Goal: Task Accomplishment & Management: Manage account settings

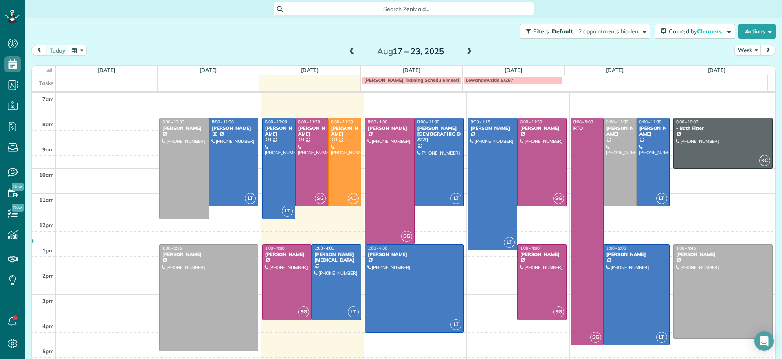
click at [460, 48] on div "Aug 17 – 23, 2025" at bounding box center [411, 51] width 130 height 13
click at [465, 51] on span at bounding box center [469, 51] width 9 height 7
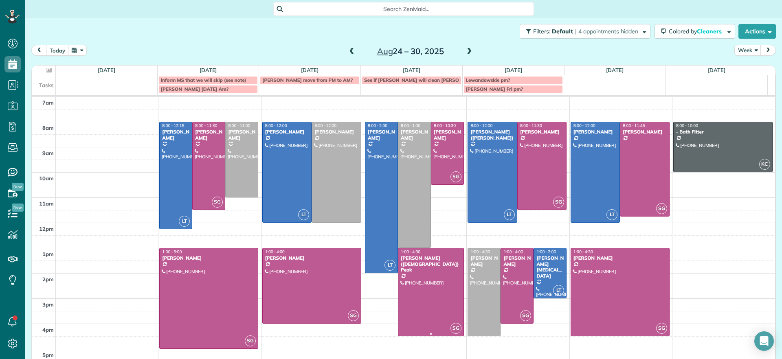
click at [431, 263] on div at bounding box center [431, 293] width 65 height 88
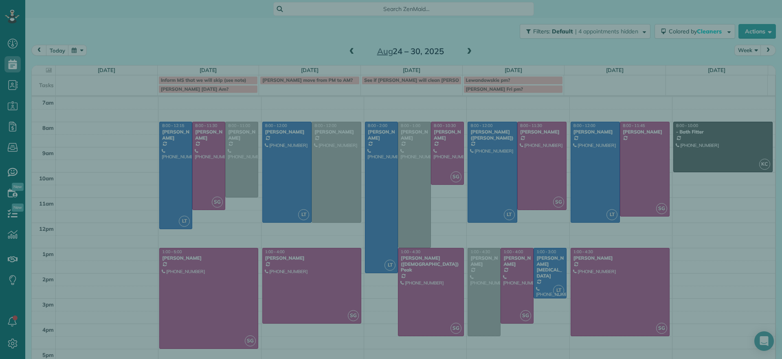
click at [475, 272] on div "Close Cleaners" at bounding box center [391, 179] width 782 height 359
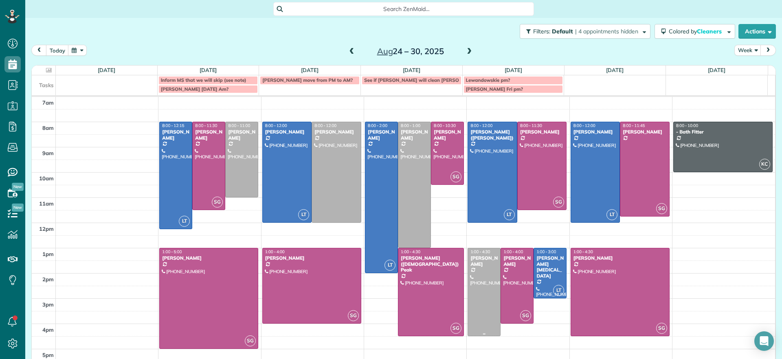
click at [473, 304] on div at bounding box center [484, 293] width 32 height 88
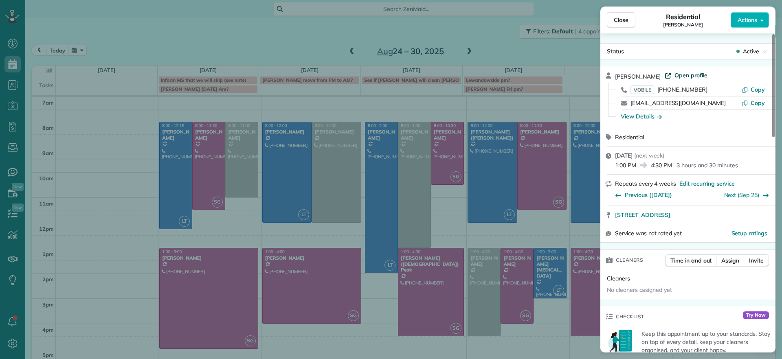
click at [694, 75] on span "Open profile" at bounding box center [691, 75] width 33 height 8
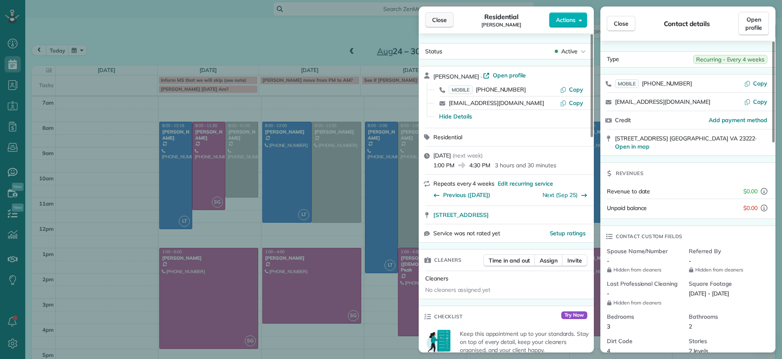
click at [437, 23] on span "Close" at bounding box center [439, 20] width 15 height 8
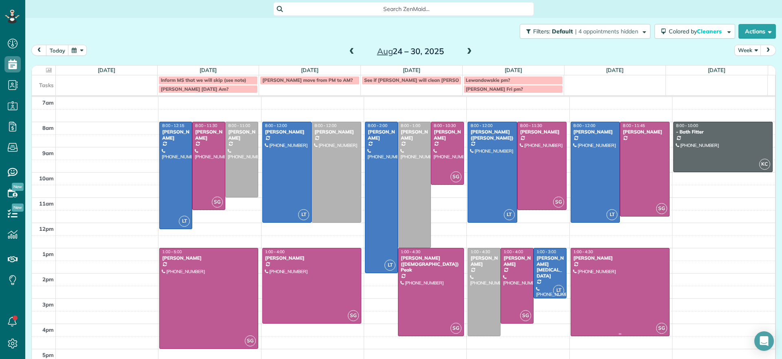
click at [585, 284] on div at bounding box center [620, 293] width 98 height 88
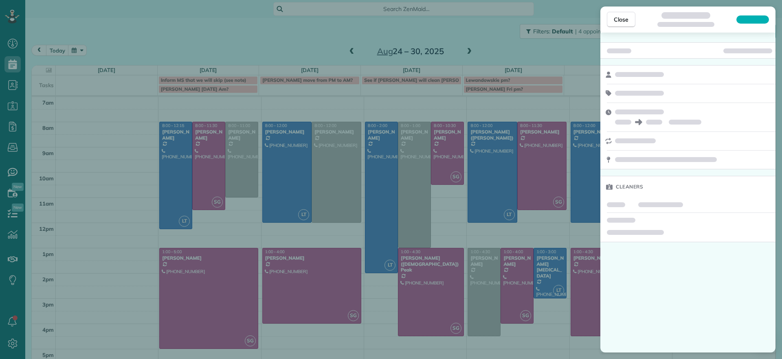
click at [585, 284] on div "Close Cleaners" at bounding box center [391, 179] width 782 height 359
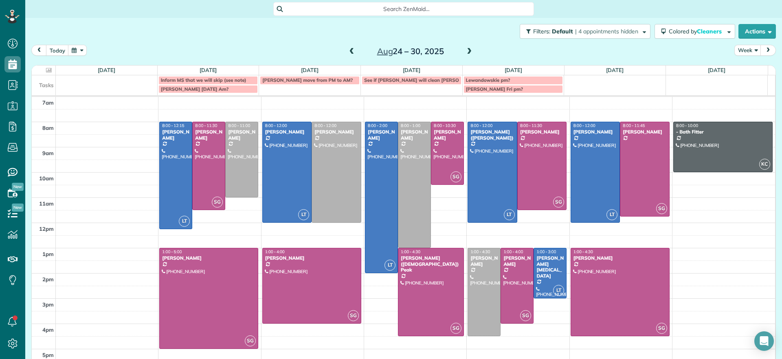
click at [585, 284] on div at bounding box center [620, 293] width 98 height 88
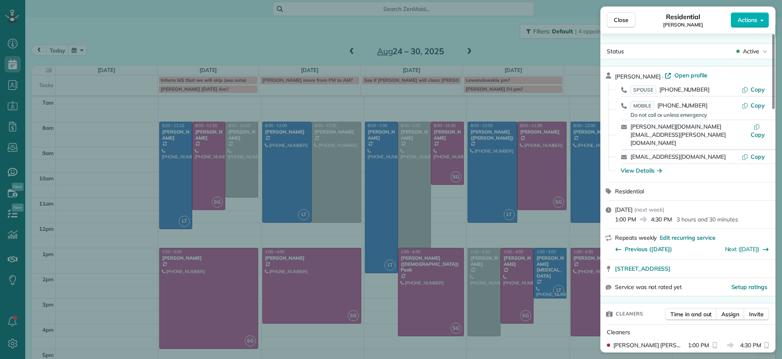
click at [679, 70] on div "Brandon Fox · Open profile SPOUSE (804) 387-5344 Copy MOBILE (804) 814-3598 Do …" at bounding box center [688, 124] width 175 height 116
click at [681, 77] on span "Open profile" at bounding box center [691, 75] width 33 height 8
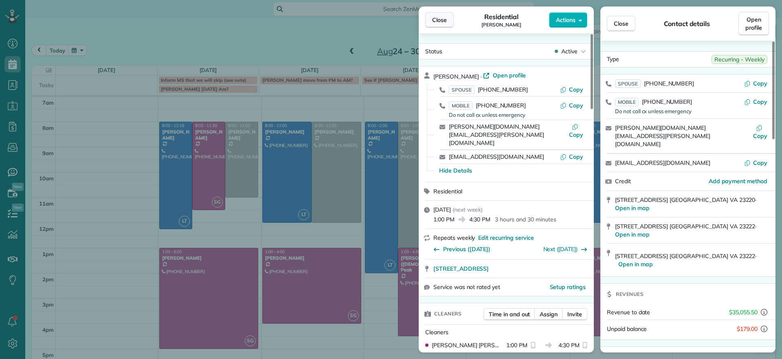
click at [439, 18] on span "Close" at bounding box center [439, 20] width 15 height 8
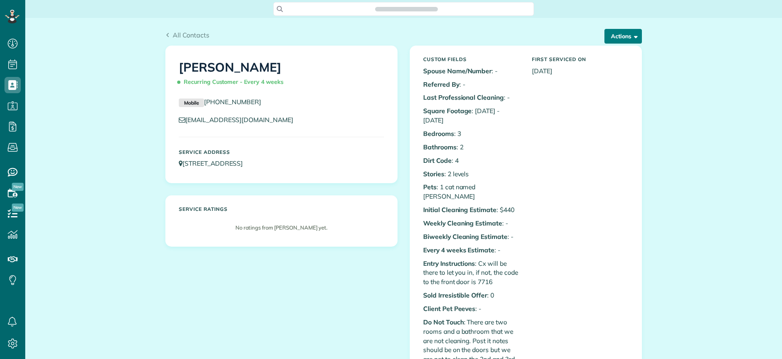
scroll to position [359, 25]
click at [626, 35] on button "Actions" at bounding box center [623, 36] width 37 height 15
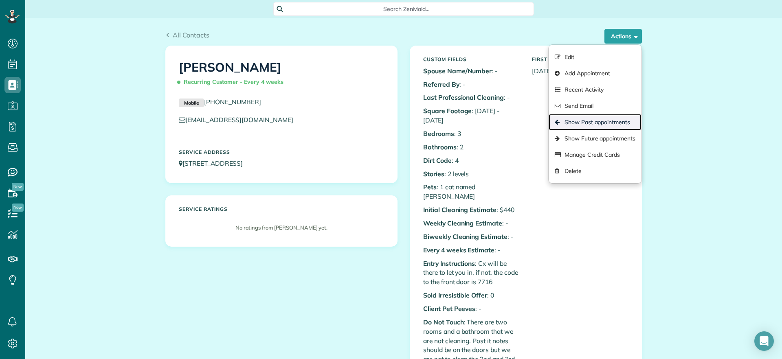
click at [592, 127] on link "Show Past appointments" at bounding box center [595, 122] width 93 height 16
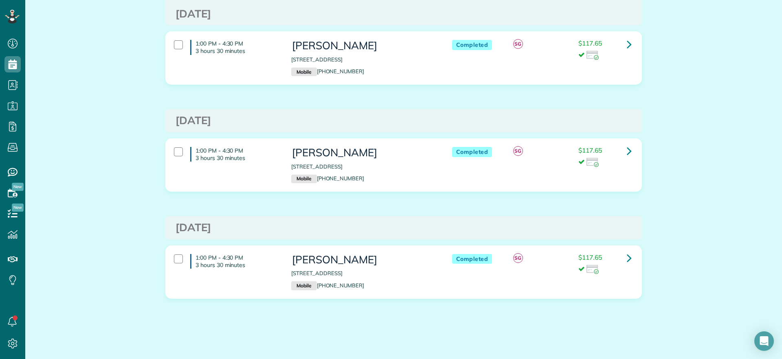
scroll to position [77, 0]
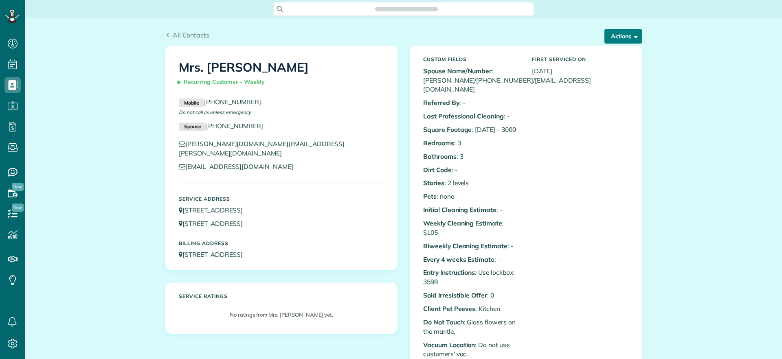
scroll to position [359, 25]
click at [626, 40] on button "Actions" at bounding box center [623, 36] width 37 height 15
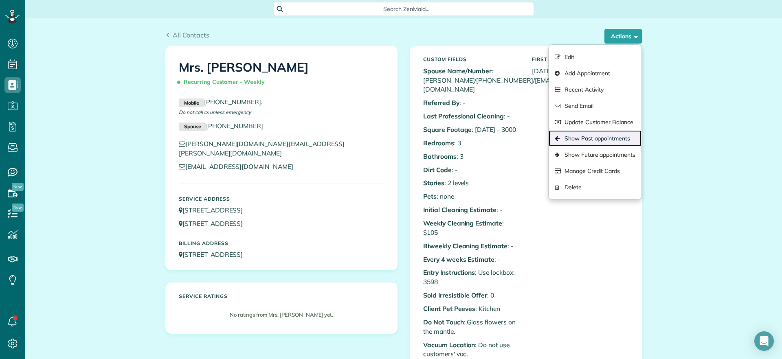
click at [614, 137] on link "Show Past appointments" at bounding box center [595, 138] width 93 height 16
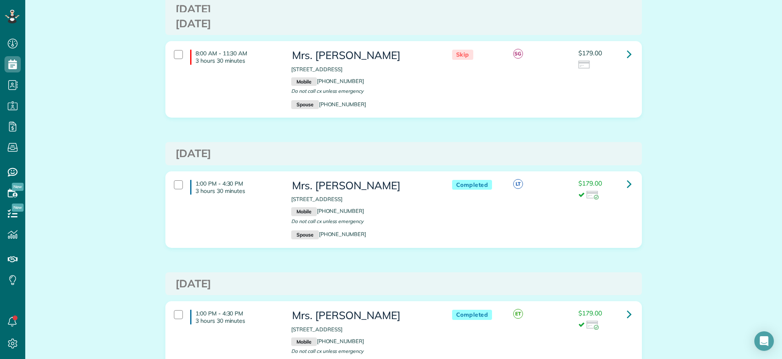
scroll to position [815, 0]
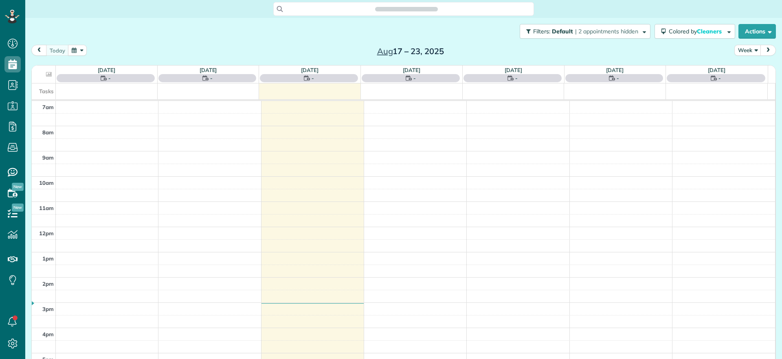
scroll to position [4, 4]
click at [258, 50] on div "[DATE] Week [DATE] – [DATE]" at bounding box center [403, 52] width 745 height 15
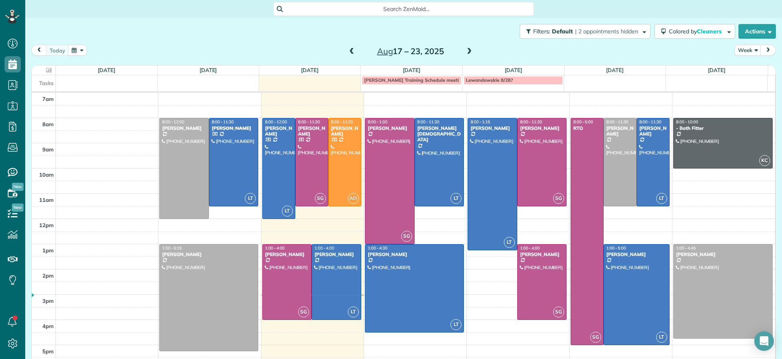
click at [467, 53] on span at bounding box center [469, 51] width 9 height 7
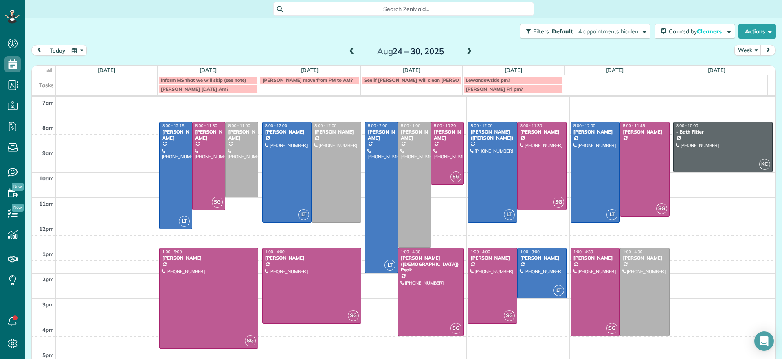
click at [209, 90] on span "[PERSON_NAME] [DATE] Am?" at bounding box center [195, 89] width 68 height 6
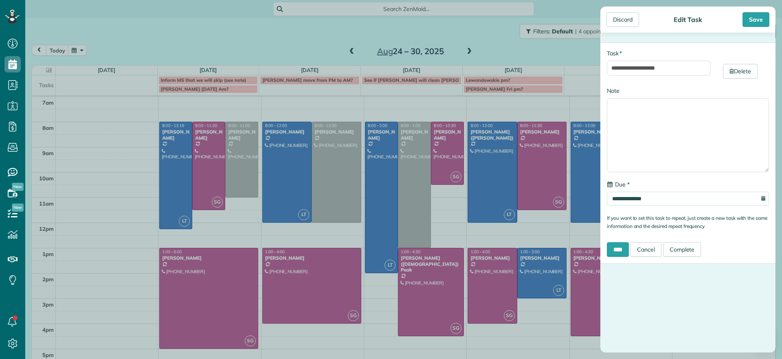
click at [190, 39] on div "**********" at bounding box center [391, 179] width 782 height 359
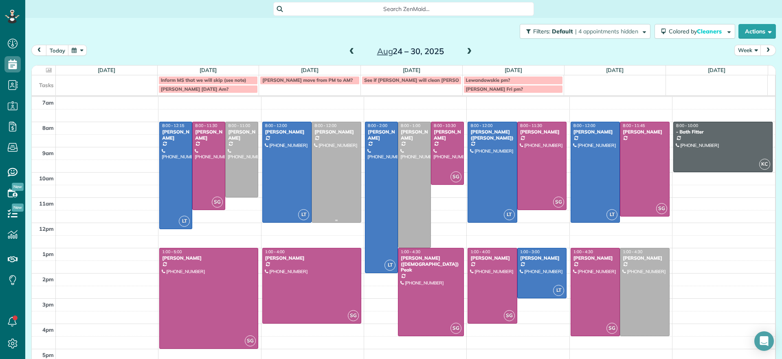
click at [320, 181] on div at bounding box center [336, 172] width 49 height 100
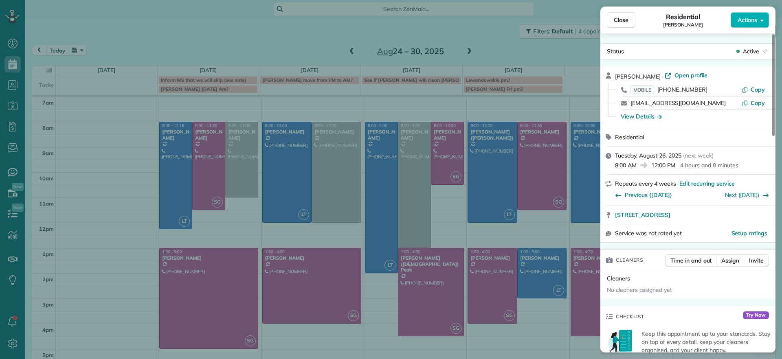
click at [339, 46] on div "Close Residential Julie Bowman Actions Status Active Julie Bowman · Open profil…" at bounding box center [391, 179] width 782 height 359
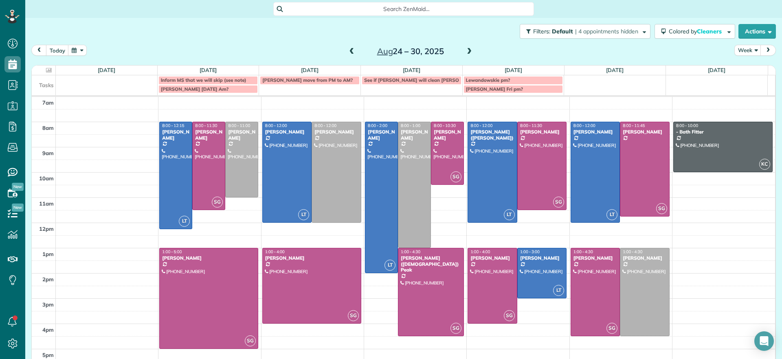
click at [348, 47] on span at bounding box center [352, 52] width 9 height 12
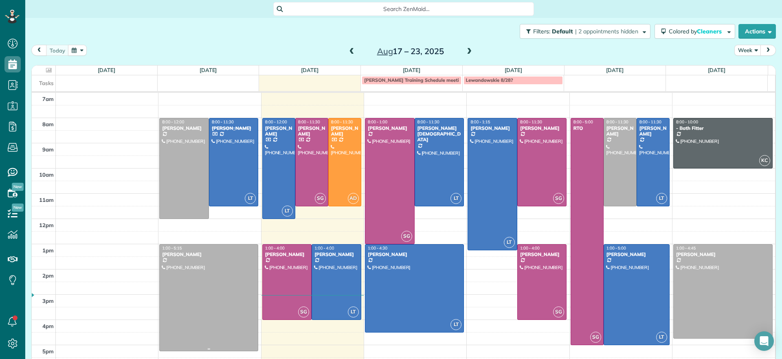
click at [217, 283] on div at bounding box center [209, 298] width 98 height 107
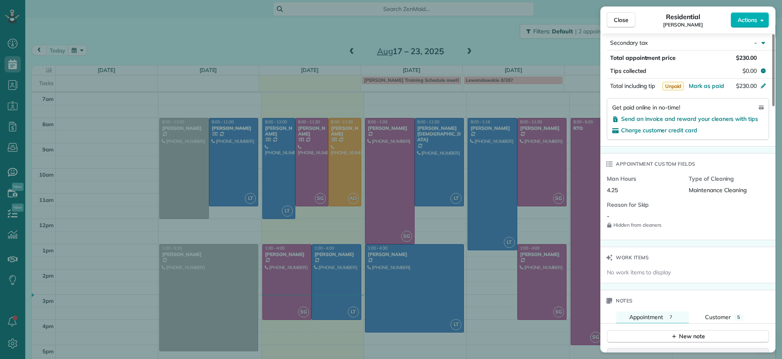
scroll to position [769, 0]
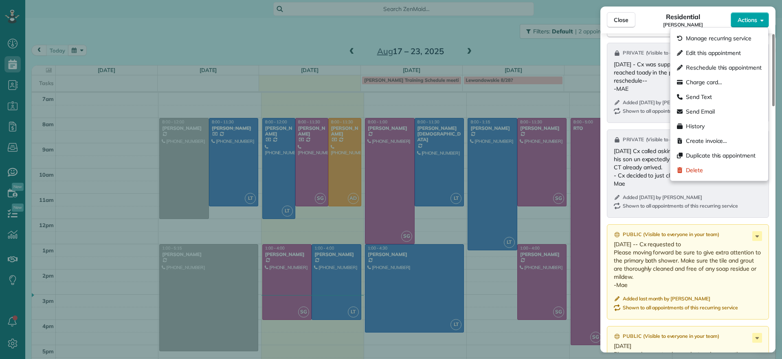
click at [751, 22] on span "Actions" at bounding box center [748, 20] width 20 height 8
click at [574, 54] on div "Close Residential Lauren Sides Actions Status Active Lauren Sides · Open profil…" at bounding box center [391, 179] width 782 height 359
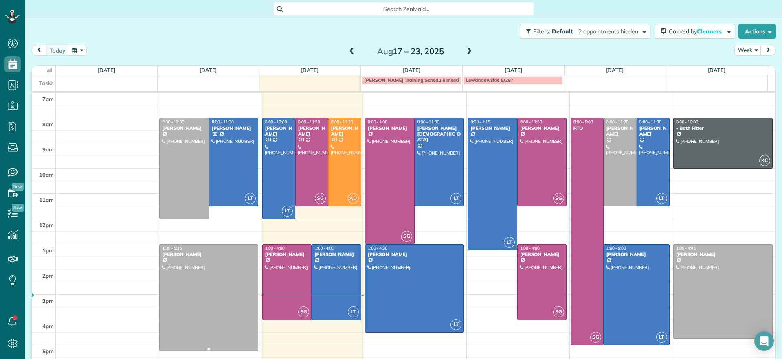
click at [192, 292] on div at bounding box center [209, 298] width 98 height 107
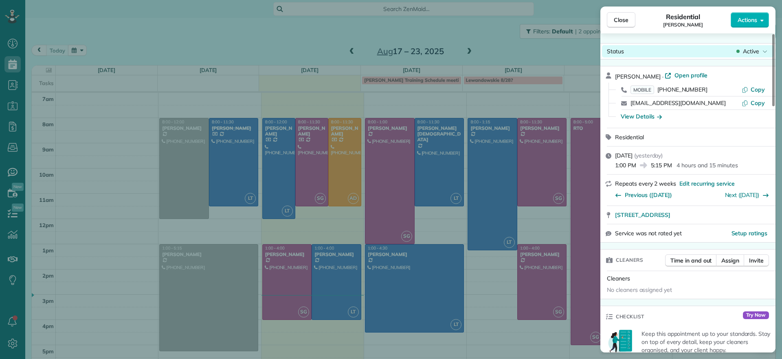
click at [759, 48] on span "Active" at bounding box center [751, 51] width 16 height 8
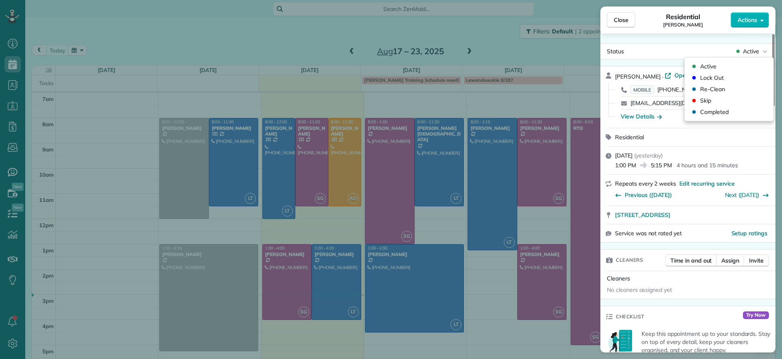
click at [306, 49] on div "Close Residential Lauren Sides Actions Status Active Lauren Sides · Open profil…" at bounding box center [391, 179] width 782 height 359
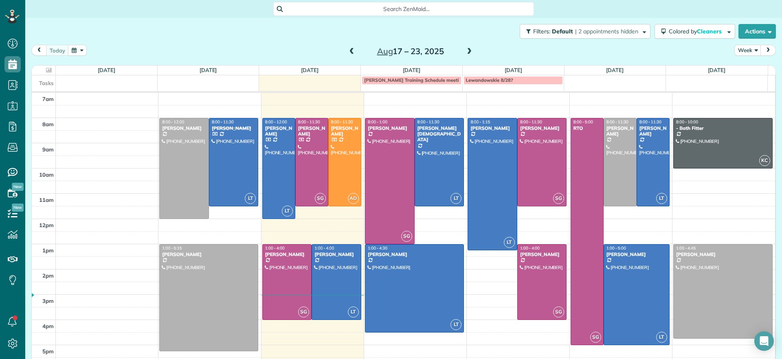
click at [465, 49] on span at bounding box center [469, 51] width 9 height 7
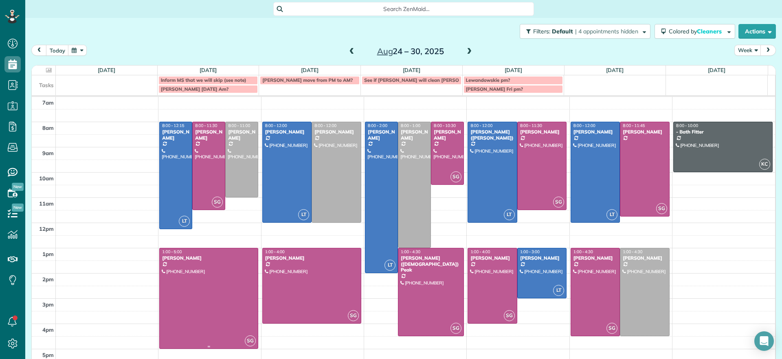
click at [202, 284] on div at bounding box center [209, 299] width 98 height 100
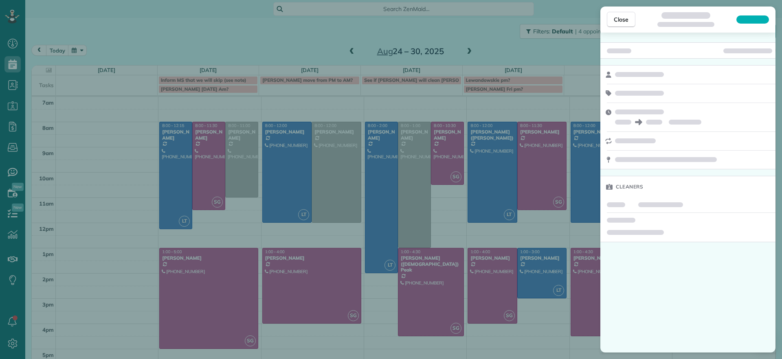
click at [104, 238] on div "Close Cleaners" at bounding box center [391, 179] width 782 height 359
